Goal: Information Seeking & Learning: Learn about a topic

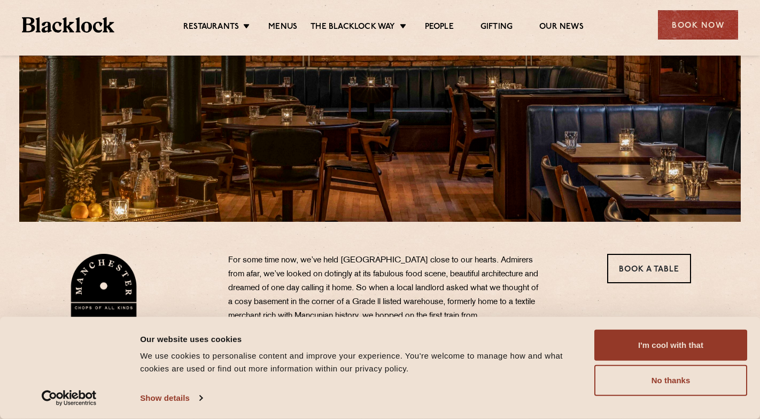
scroll to position [192, 0]
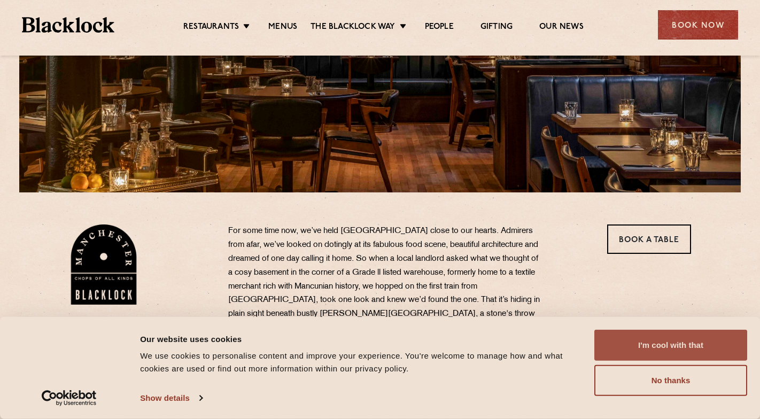
click at [670, 344] on button "I'm cool with that" at bounding box center [670, 345] width 153 height 31
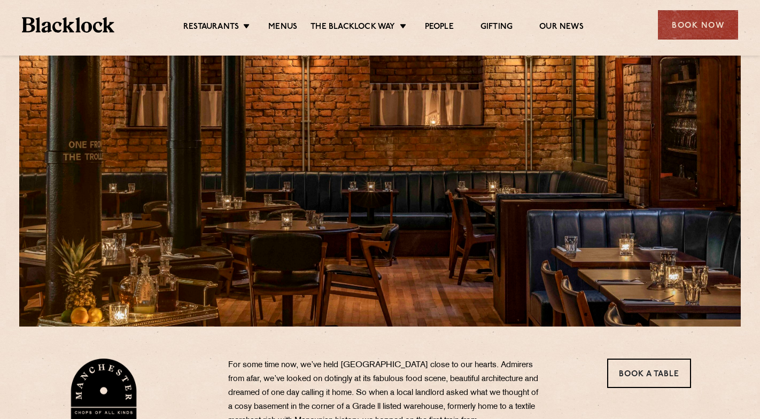
scroll to position [58, 0]
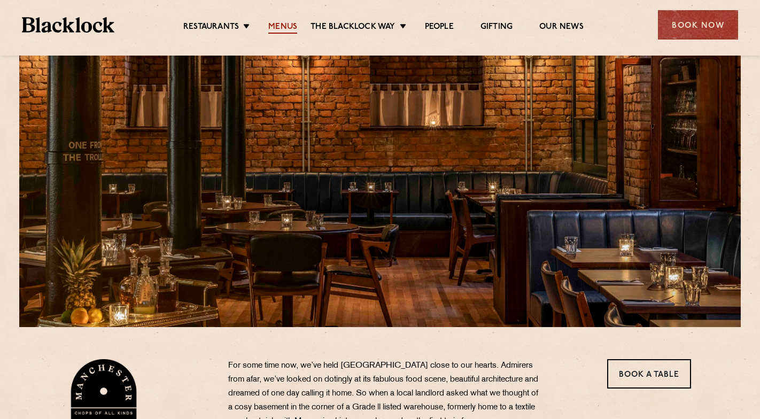
click at [284, 29] on link "Menus" at bounding box center [282, 28] width 29 height 12
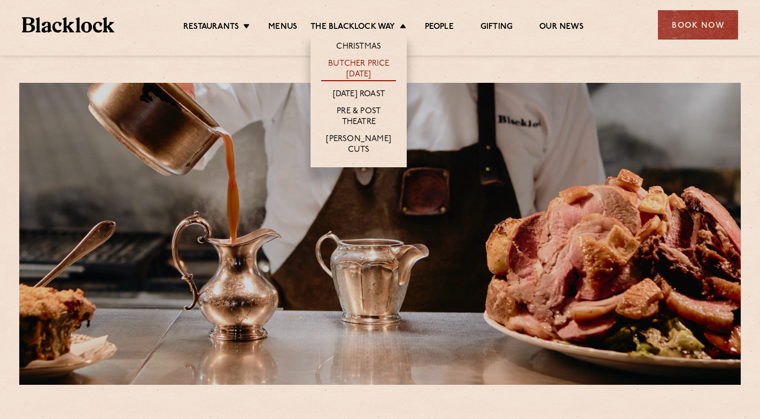
click at [355, 63] on link "Butcher Price [DATE]" at bounding box center [358, 70] width 75 height 22
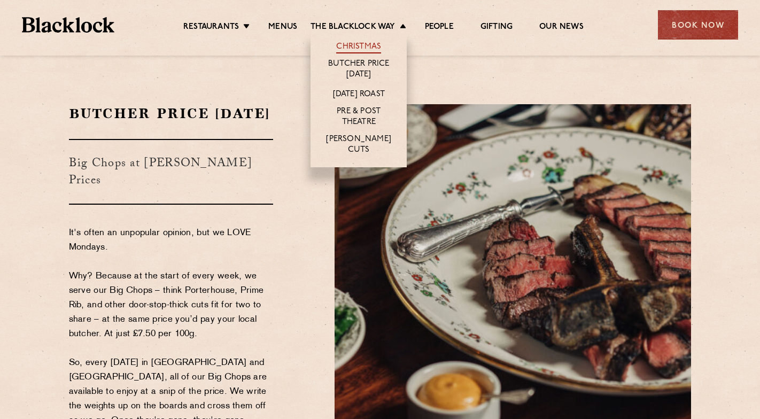
click at [349, 45] on link "Christmas" at bounding box center [358, 48] width 45 height 12
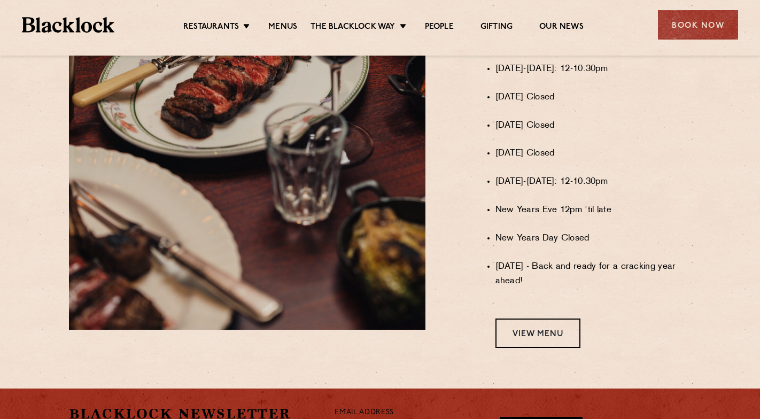
scroll to position [813, 0]
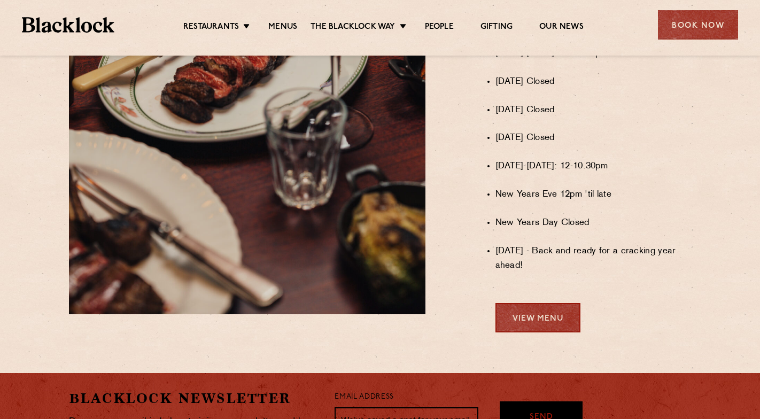
click at [510, 328] on link "View Menu" at bounding box center [537, 317] width 85 height 29
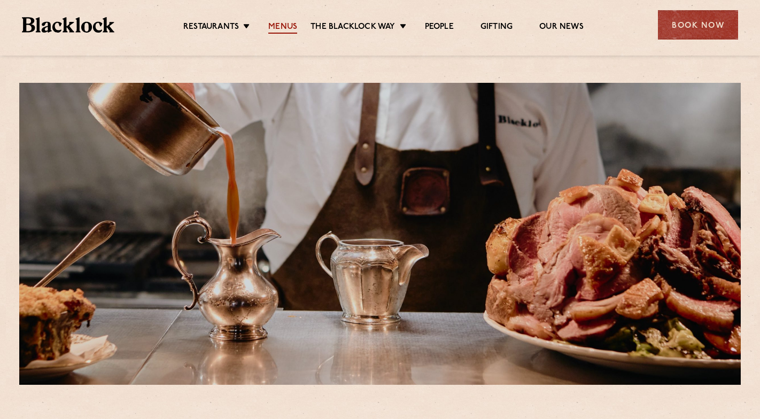
click at [289, 24] on link "Menus" at bounding box center [282, 28] width 29 height 12
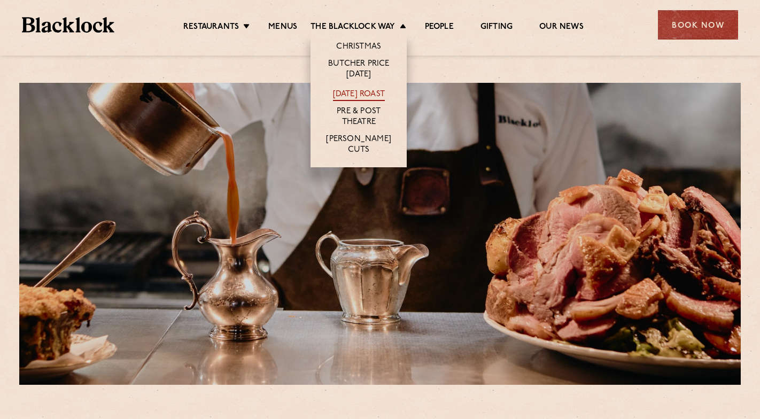
click at [344, 93] on link "[DATE] Roast" at bounding box center [359, 95] width 52 height 12
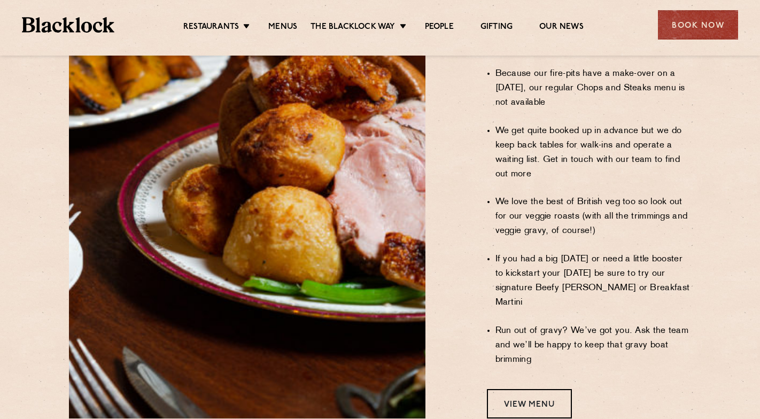
scroll to position [800, 0]
click at [516, 389] on link "View Menu" at bounding box center [529, 403] width 85 height 29
